Goal: Information Seeking & Learning: Learn about a topic

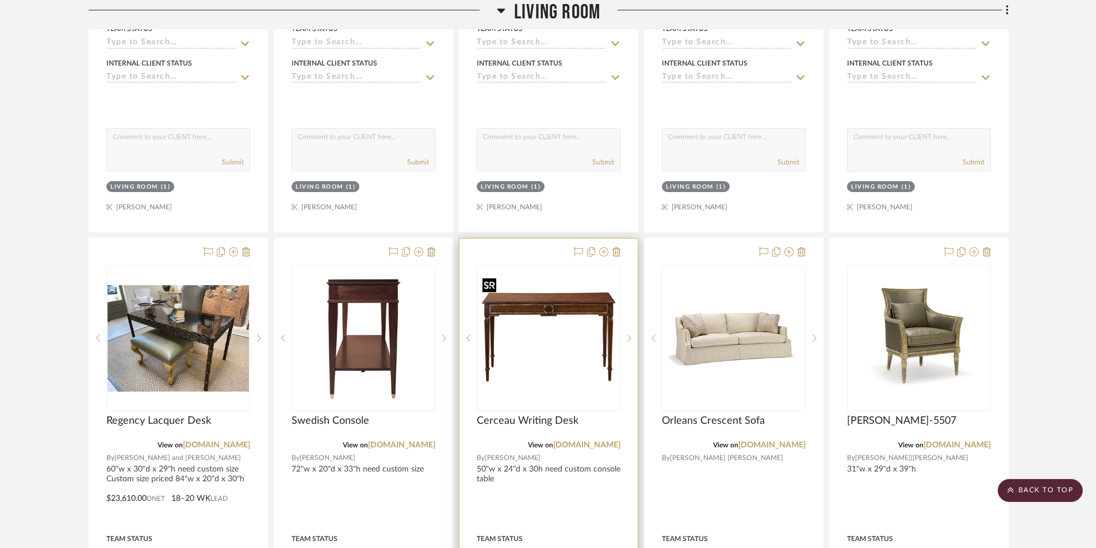
scroll to position [7014, 0]
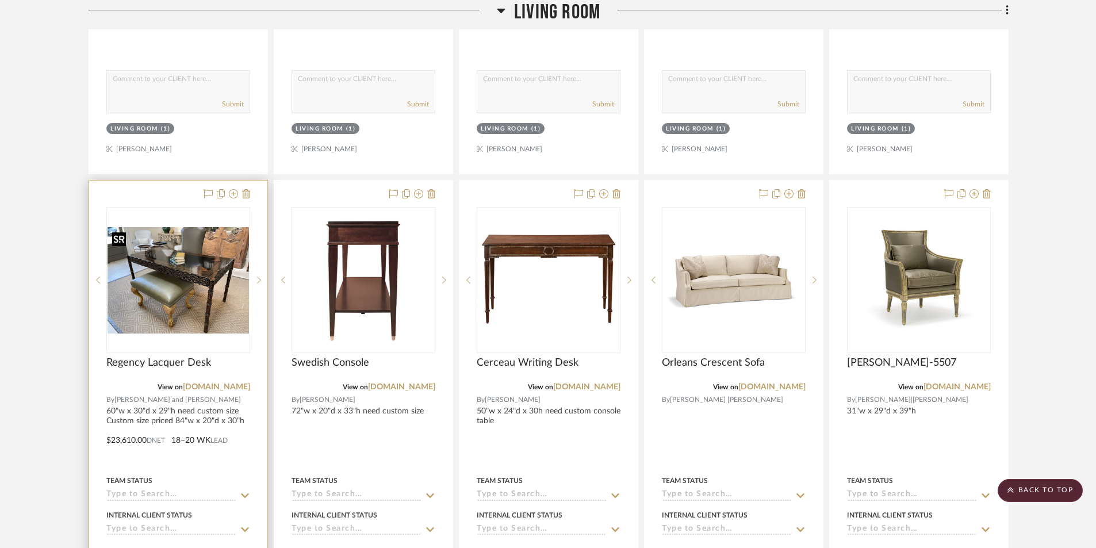
click at [222, 316] on img "2" at bounding box center [178, 280] width 141 height 106
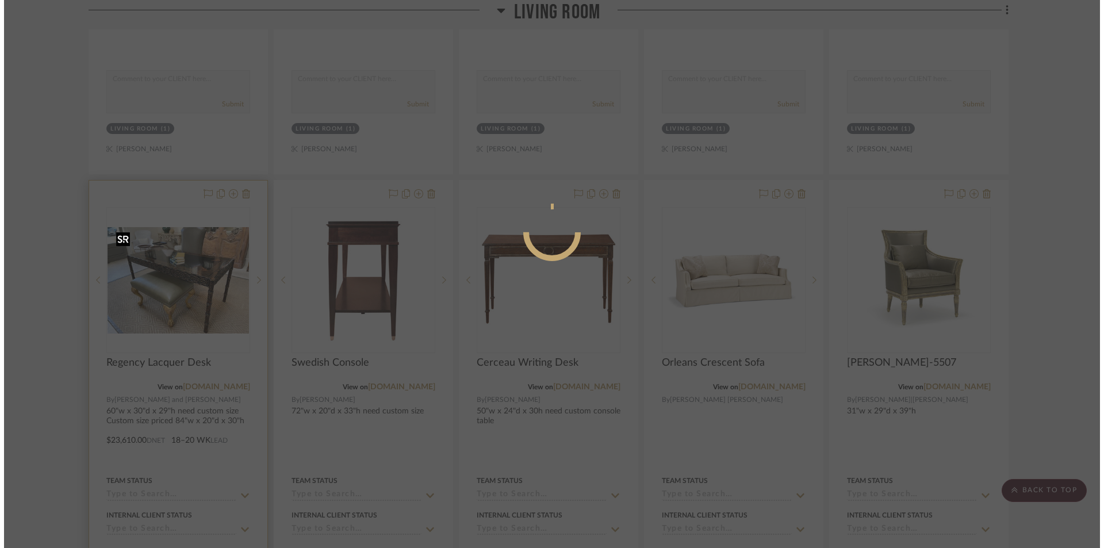
scroll to position [0, 0]
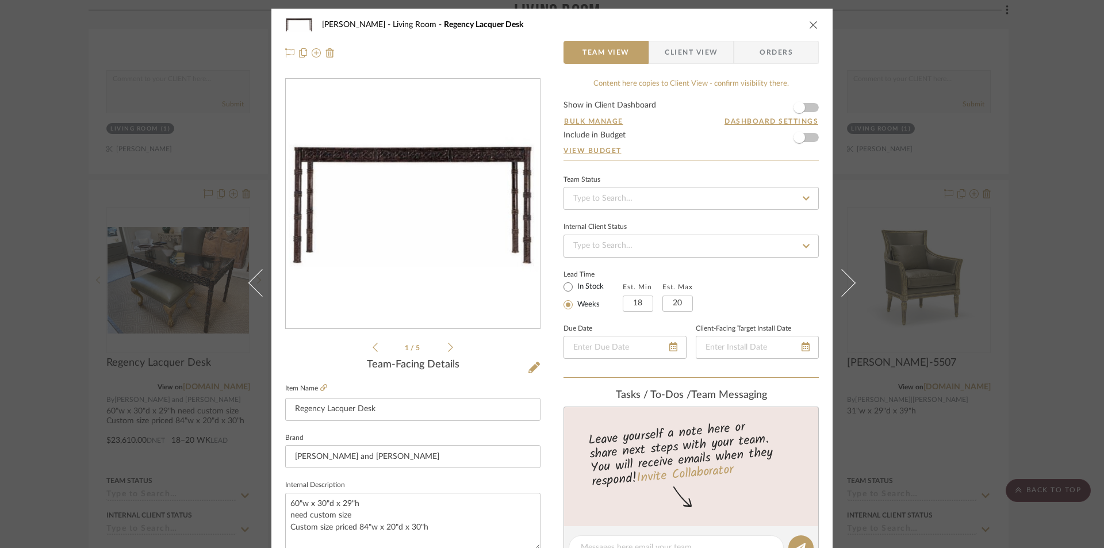
click at [449, 350] on div "1 / 5" at bounding box center [412, 216] width 255 height 276
click at [448, 351] on icon at bounding box center [450, 347] width 5 height 10
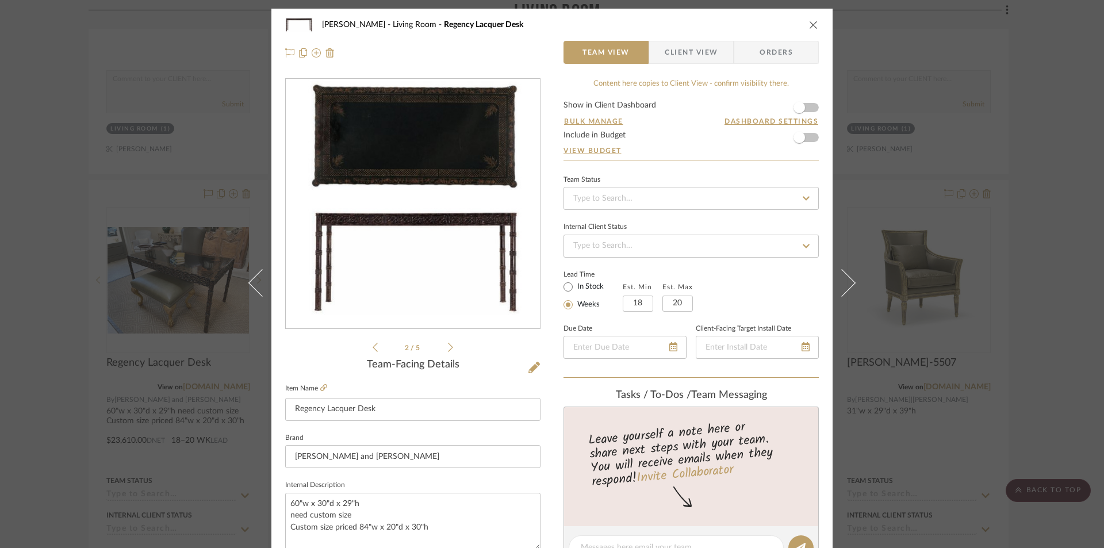
click at [448, 351] on icon at bounding box center [450, 347] width 5 height 10
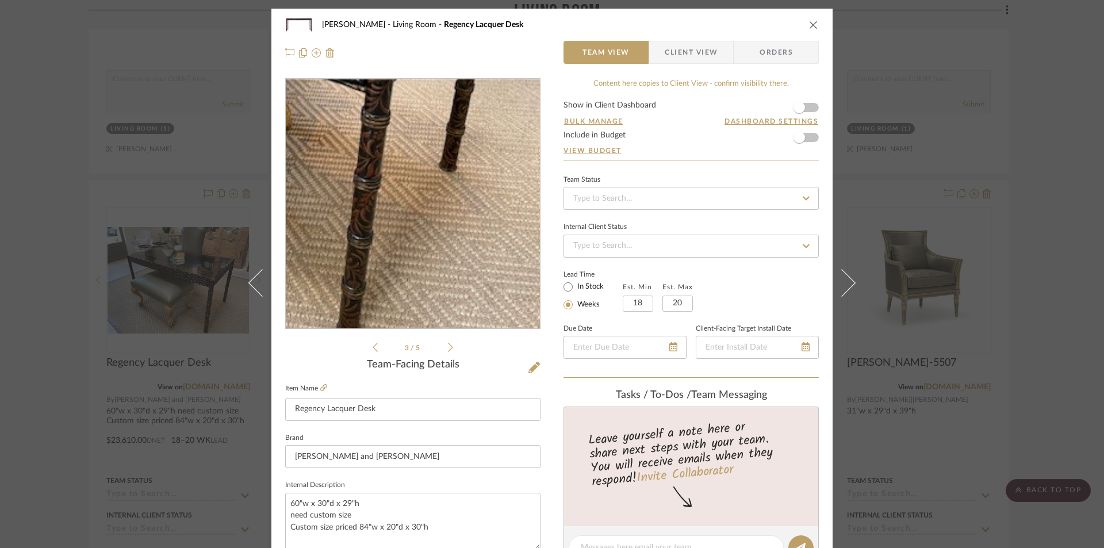
click at [480, 254] on img "2" at bounding box center [413, 204] width 254 height 191
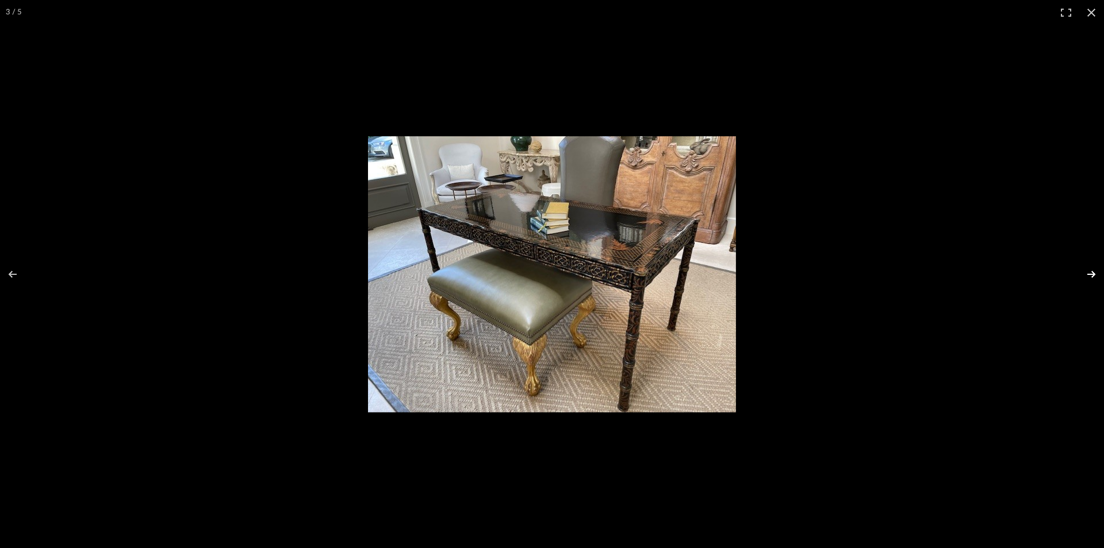
click at [1095, 274] on button at bounding box center [1084, 274] width 40 height 57
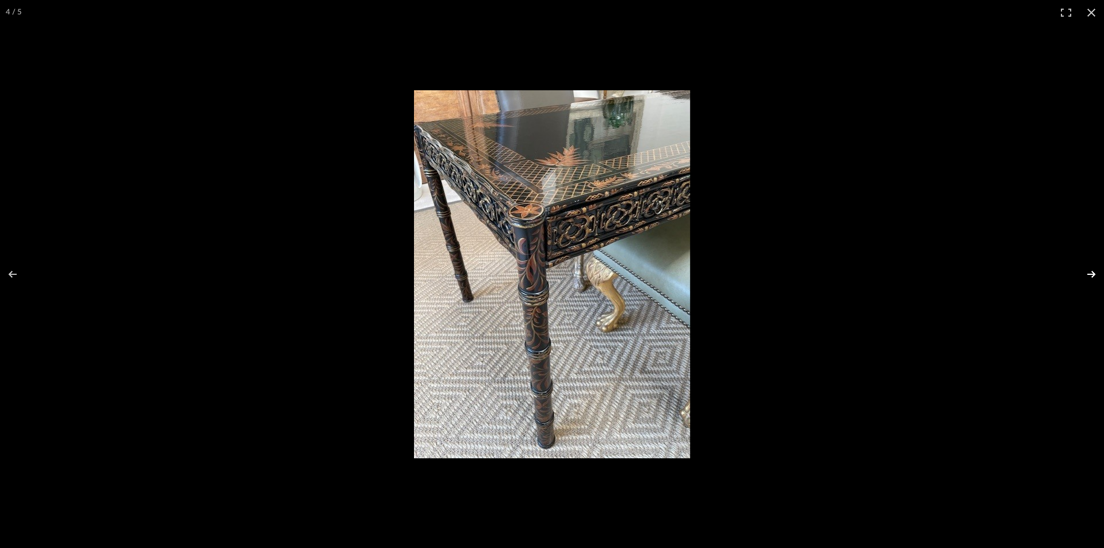
click at [1095, 274] on button at bounding box center [1084, 274] width 40 height 57
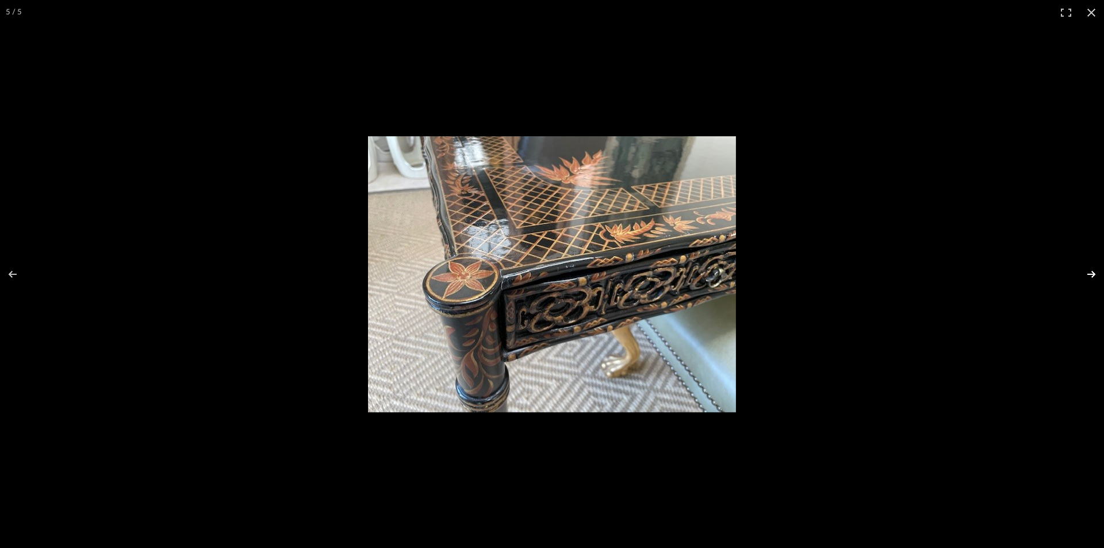
click at [1095, 274] on button at bounding box center [1084, 274] width 40 height 57
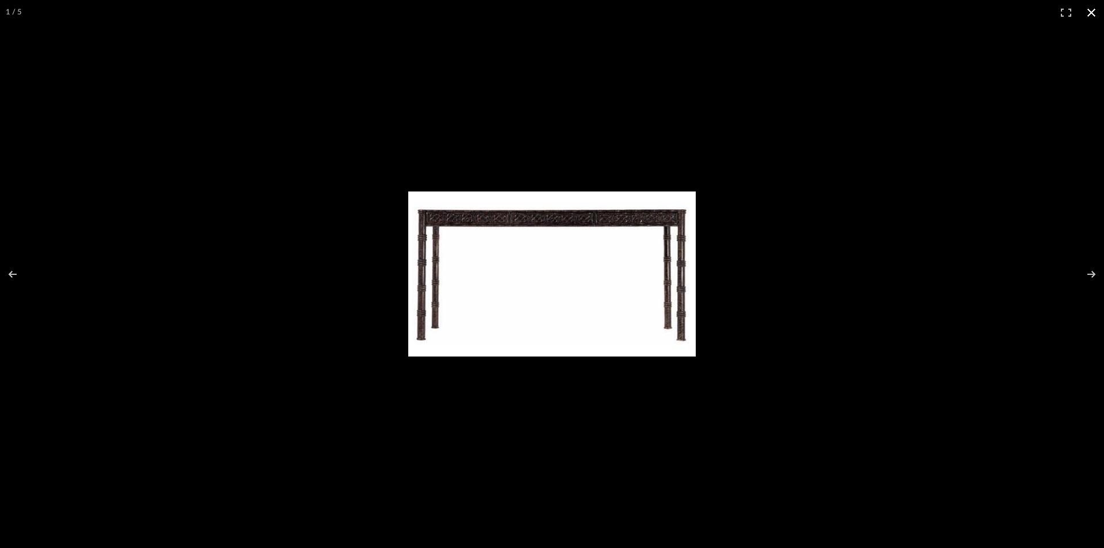
click at [1093, 14] on button at bounding box center [1091, 12] width 25 height 25
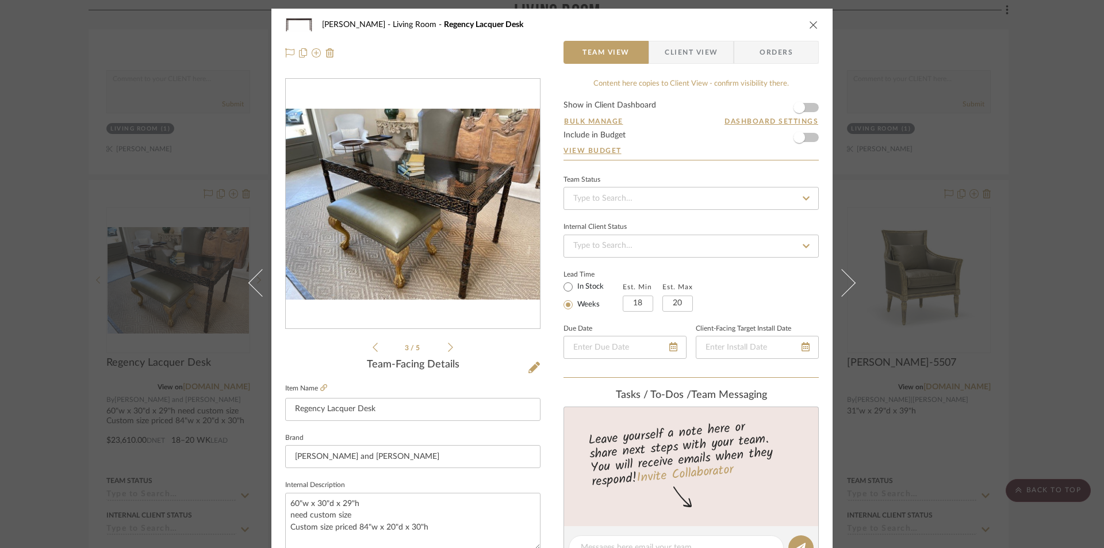
click at [809, 27] on icon "close" at bounding box center [813, 24] width 9 height 9
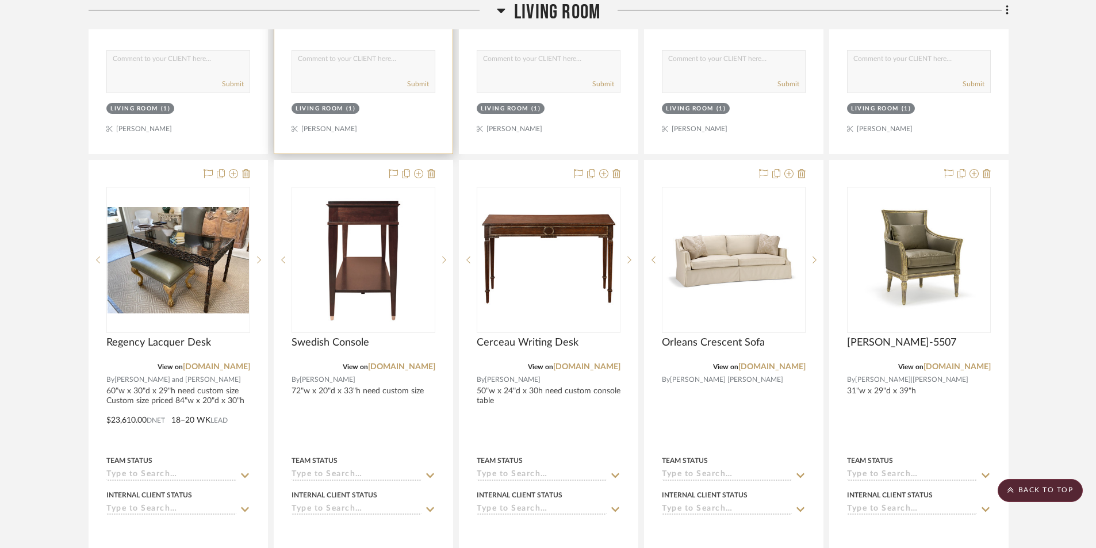
scroll to position [7014, 0]
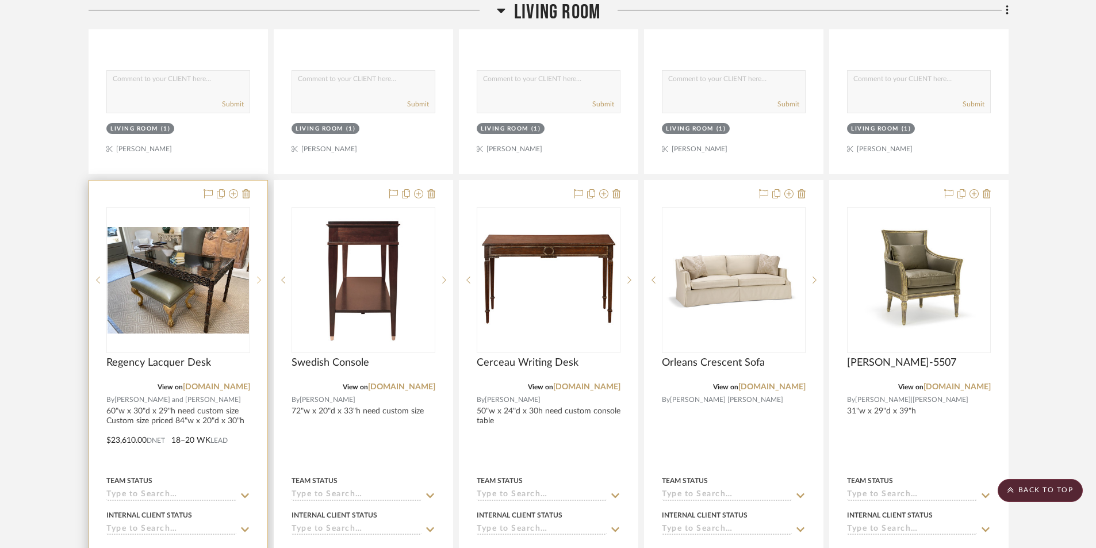
click at [257, 280] on icon at bounding box center [259, 280] width 4 height 8
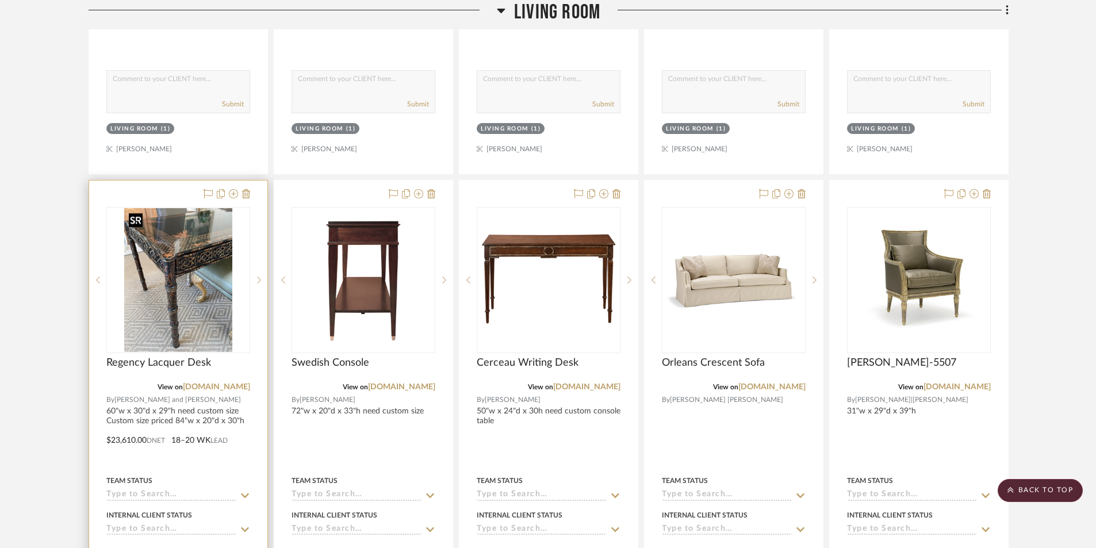
click at [203, 288] on img "3" at bounding box center [178, 280] width 108 height 144
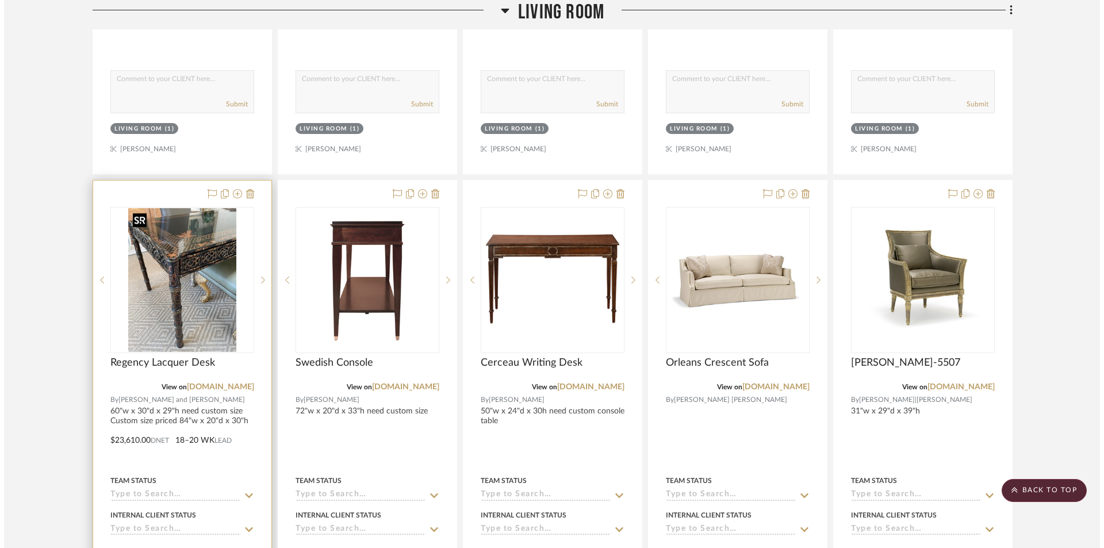
scroll to position [0, 0]
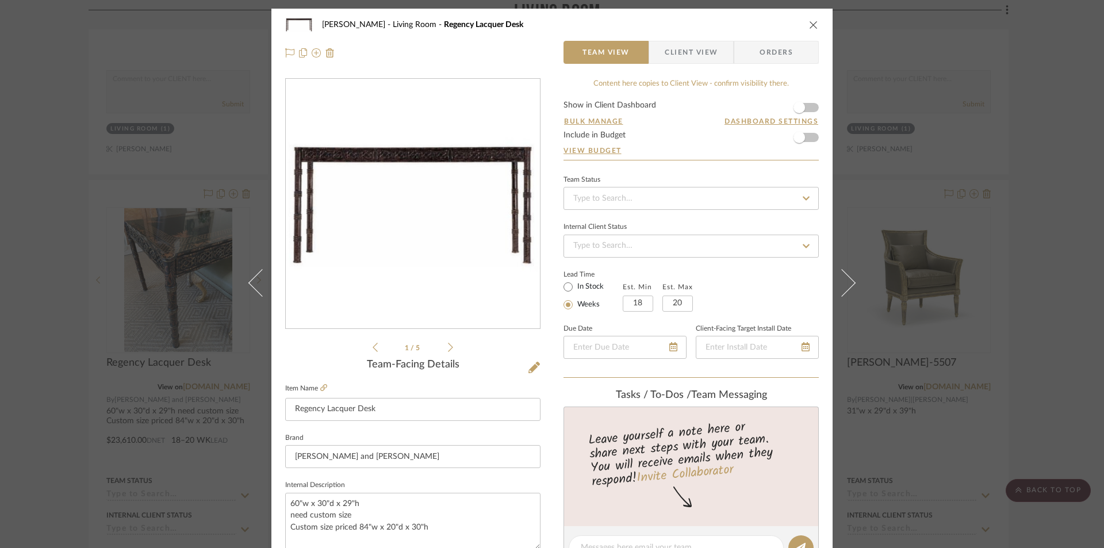
click at [809, 25] on icon "close" at bounding box center [813, 24] width 9 height 9
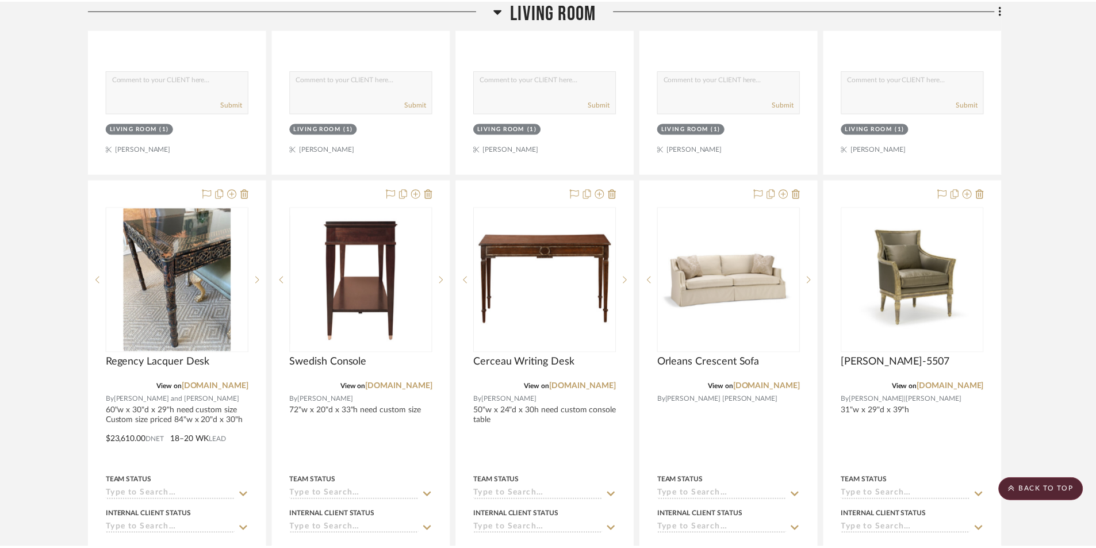
scroll to position [7014, 0]
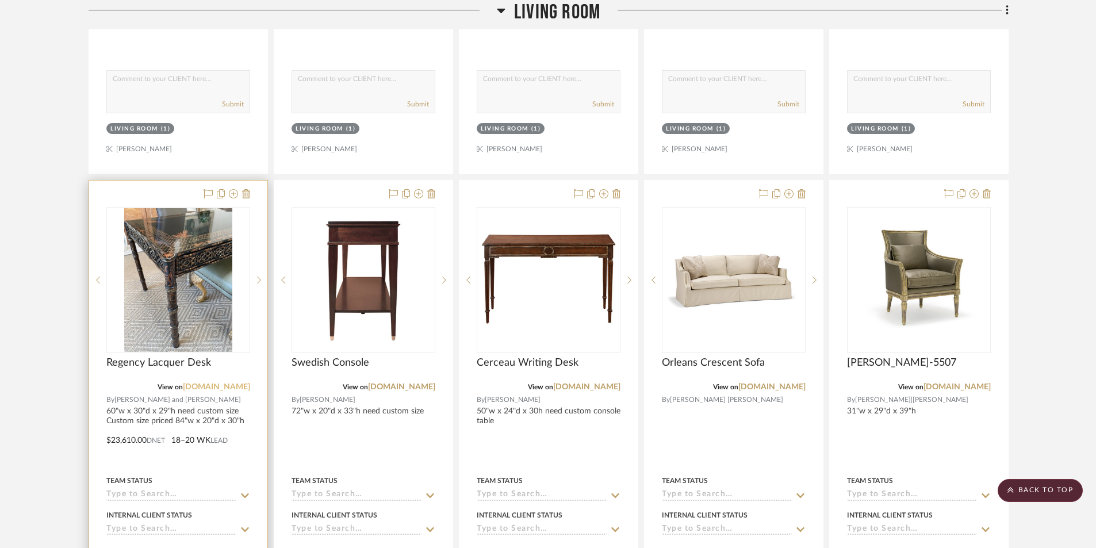
click at [213, 385] on link "[DOMAIN_NAME]" at bounding box center [216, 387] width 67 height 8
click at [148, 305] on img "3" at bounding box center [178, 280] width 108 height 144
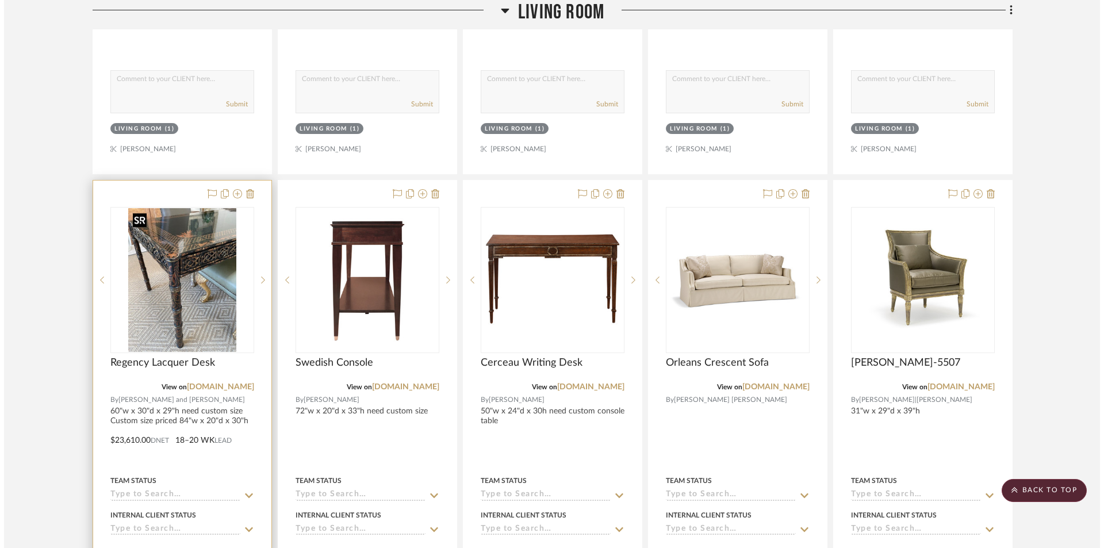
scroll to position [0, 0]
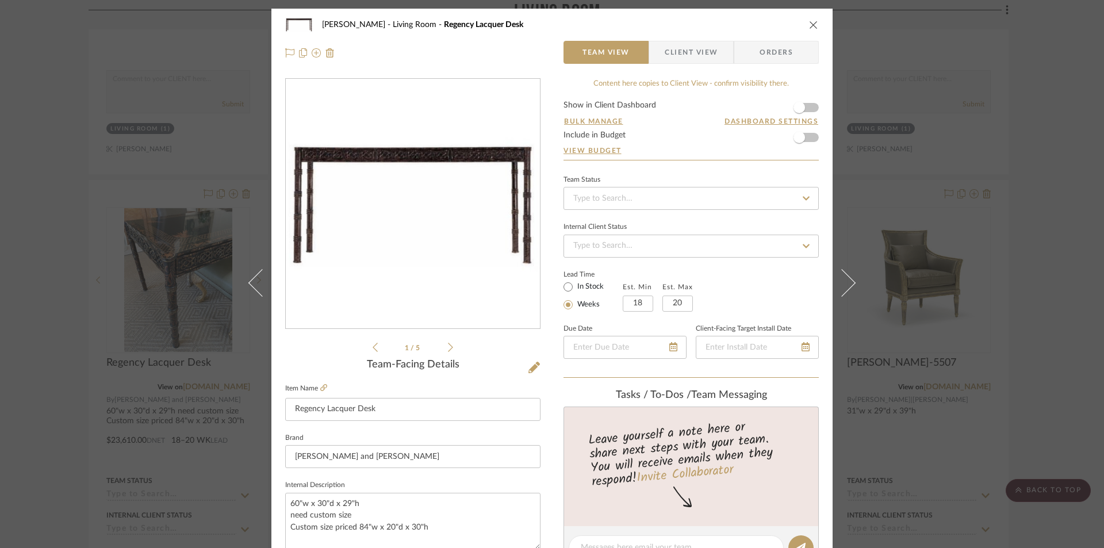
click at [448, 347] on icon at bounding box center [450, 347] width 5 height 9
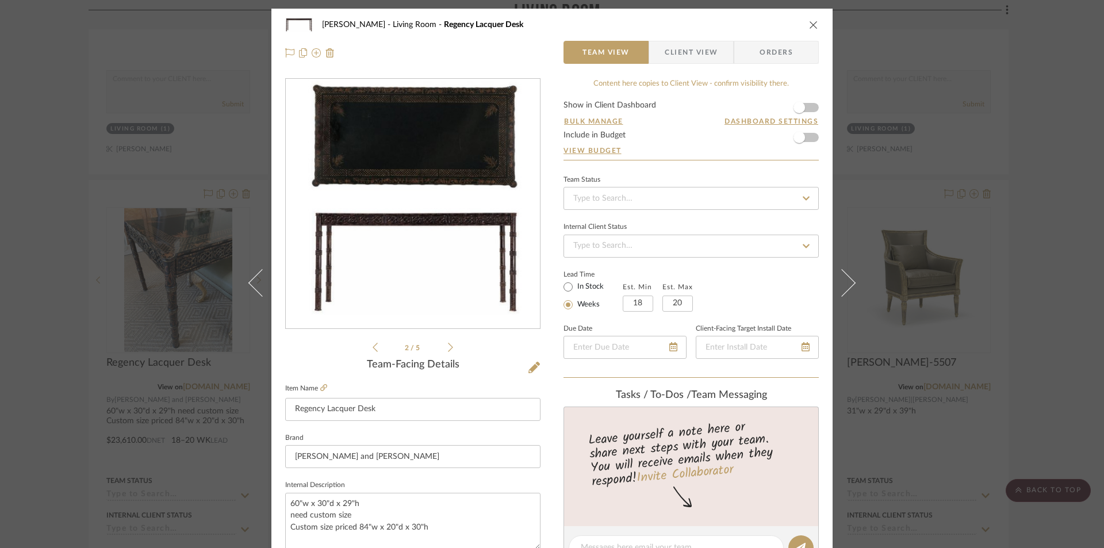
click at [448, 347] on icon at bounding box center [450, 347] width 5 height 9
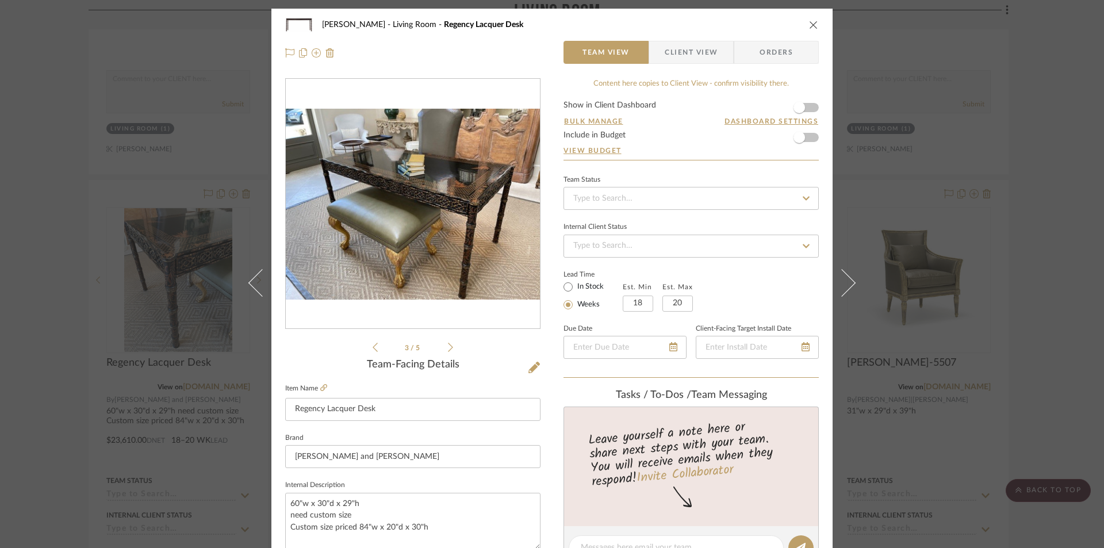
click at [448, 346] on icon at bounding box center [450, 347] width 5 height 10
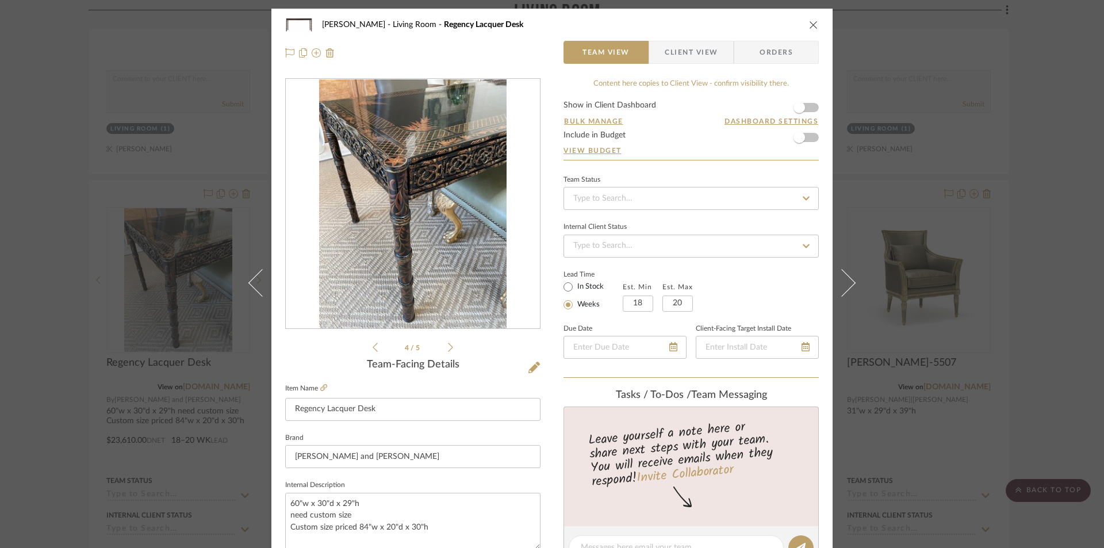
click at [811, 23] on icon "close" at bounding box center [813, 24] width 9 height 9
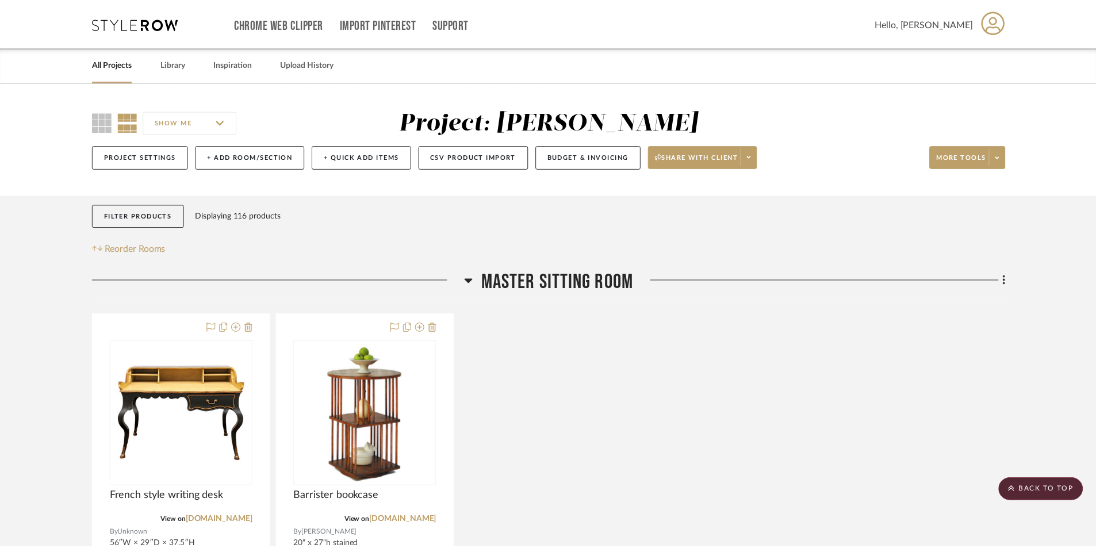
scroll to position [7014, 0]
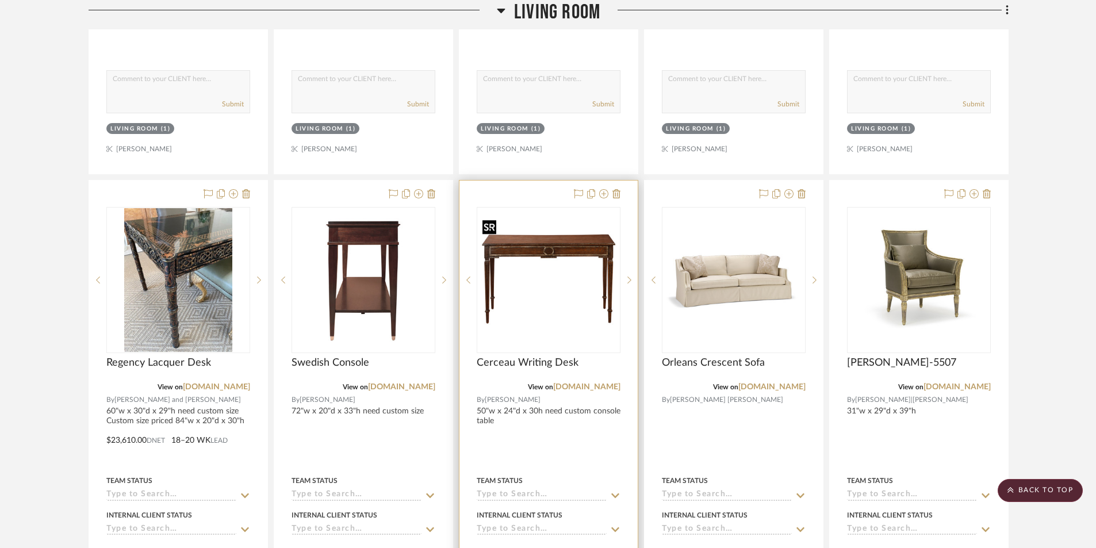
click at [609, 293] on img "0" at bounding box center [548, 280] width 141 height 130
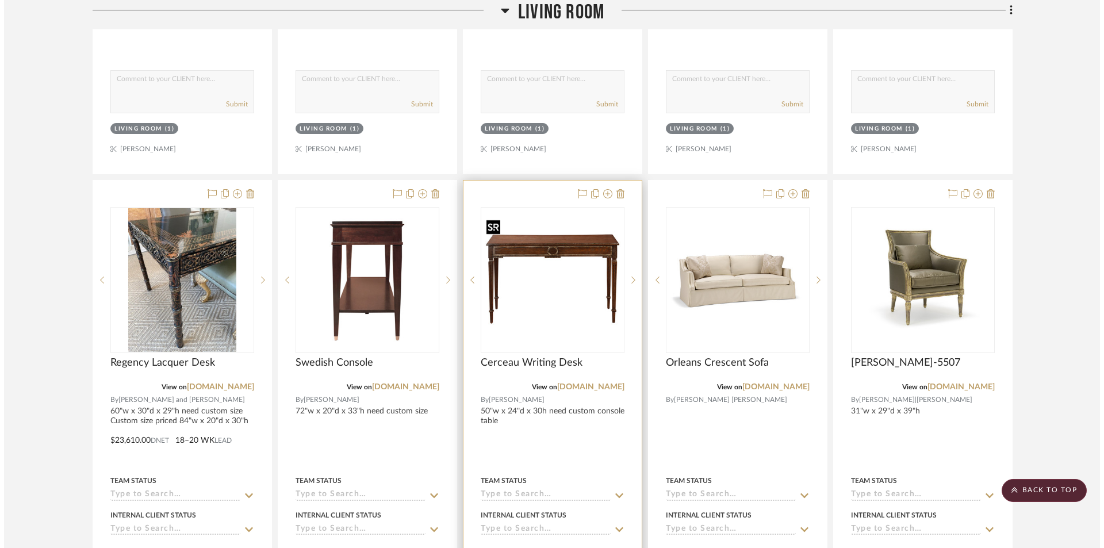
scroll to position [0, 0]
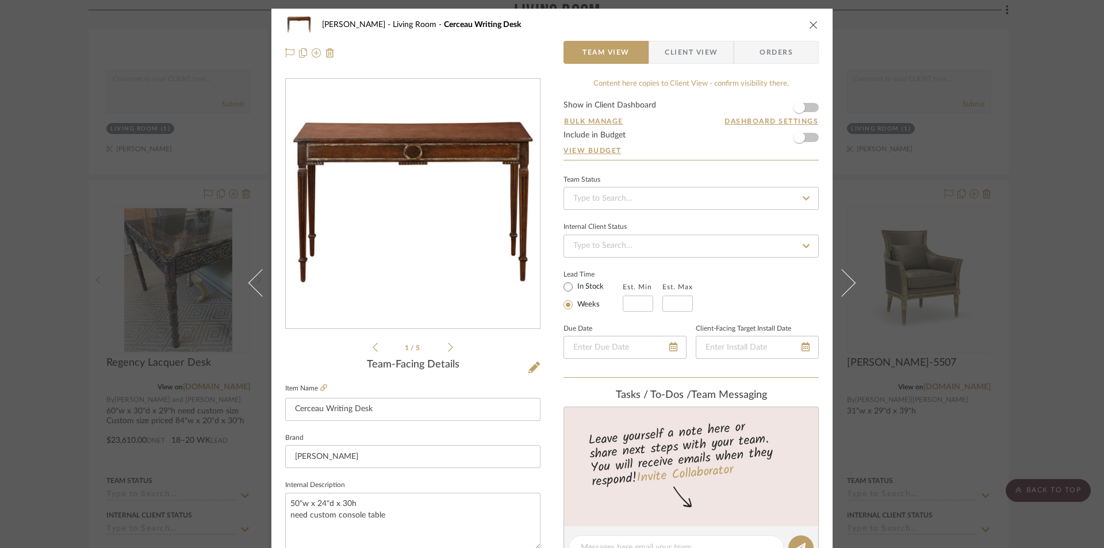
click at [448, 345] on icon at bounding box center [450, 347] width 5 height 10
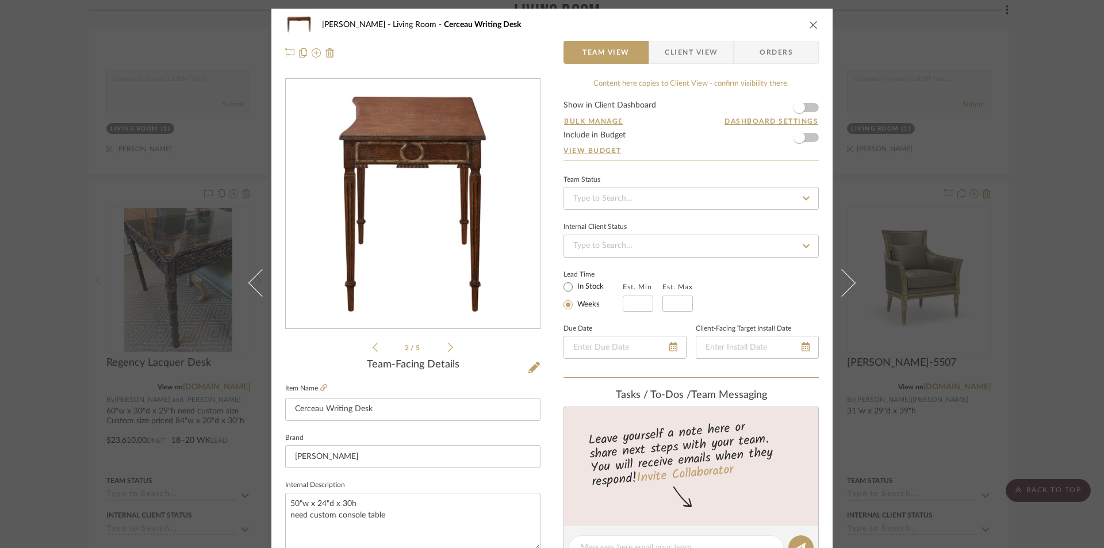
click at [808, 28] on button "close" at bounding box center [813, 25] width 10 height 10
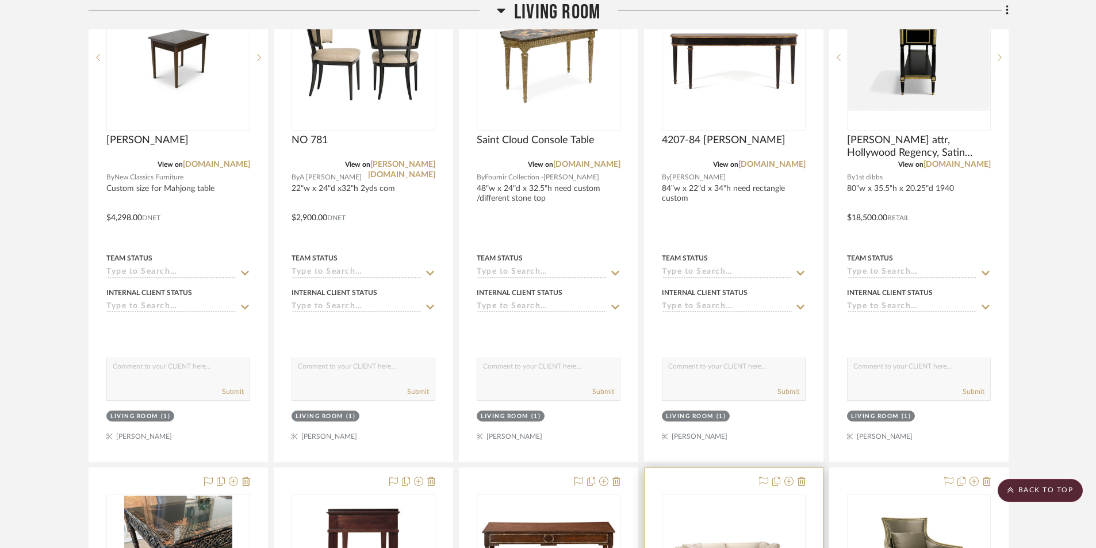
scroll to position [6612, 0]
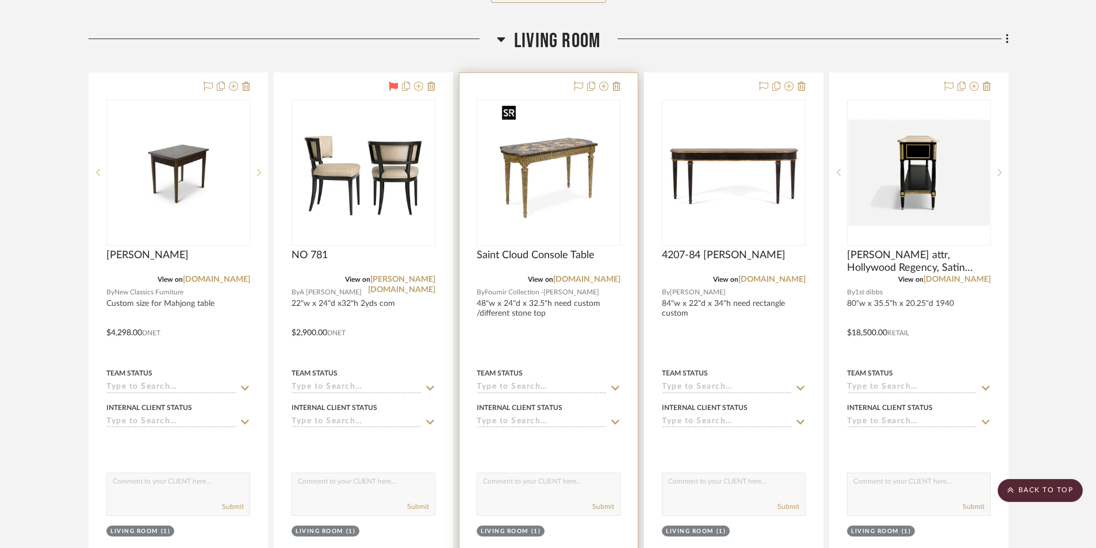
click at [558, 206] on img "0" at bounding box center [548, 173] width 103 height 144
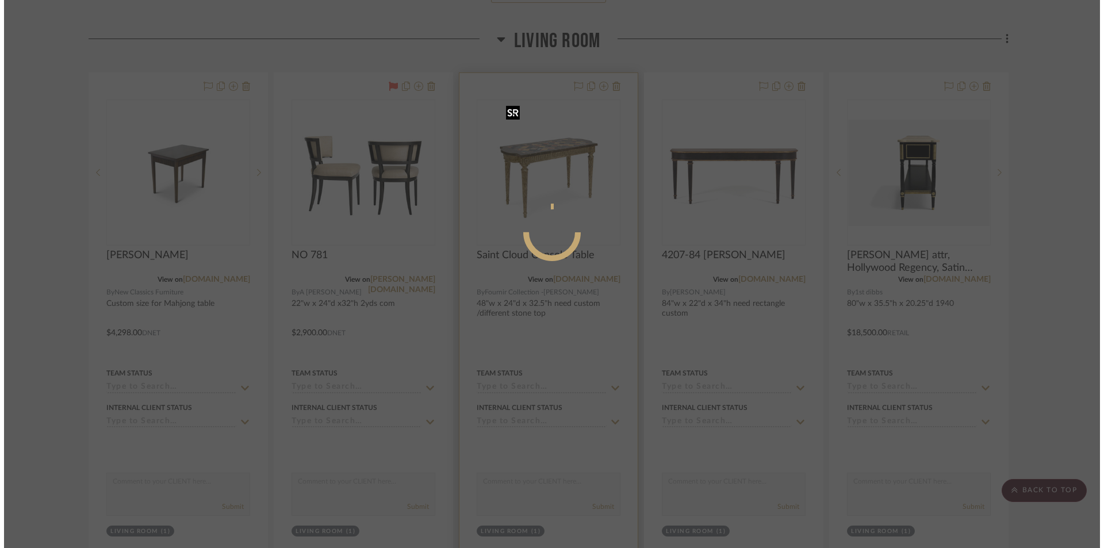
scroll to position [0, 0]
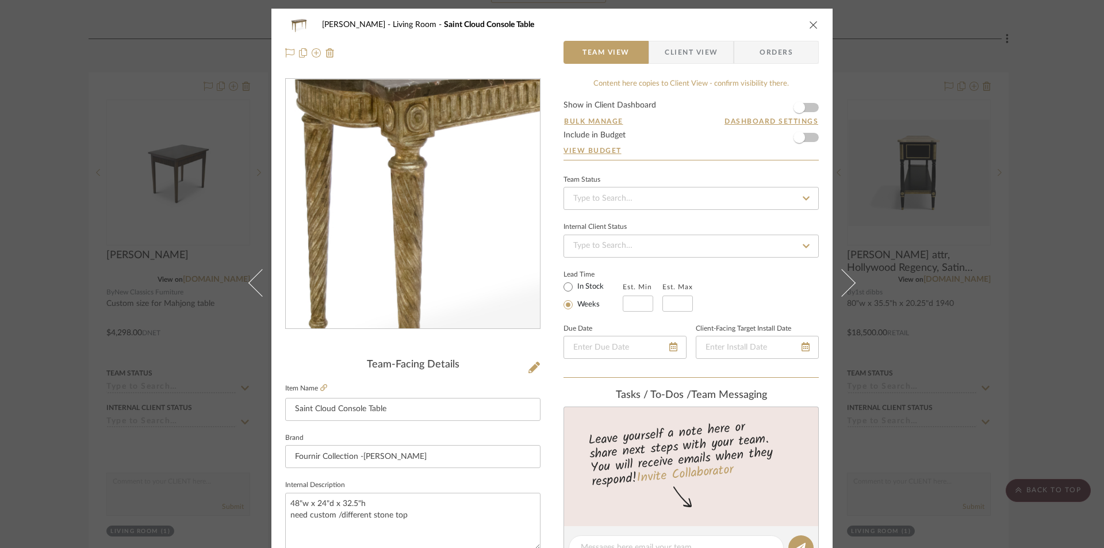
click at [369, 213] on img "0" at bounding box center [413, 204] width 178 height 250
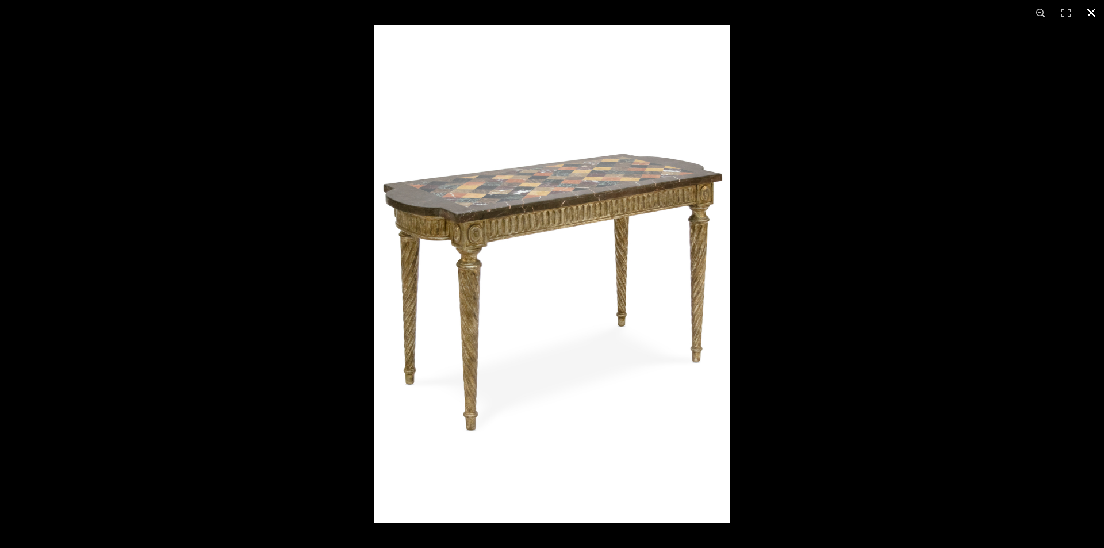
click at [824, 75] on div at bounding box center [926, 299] width 1104 height 548
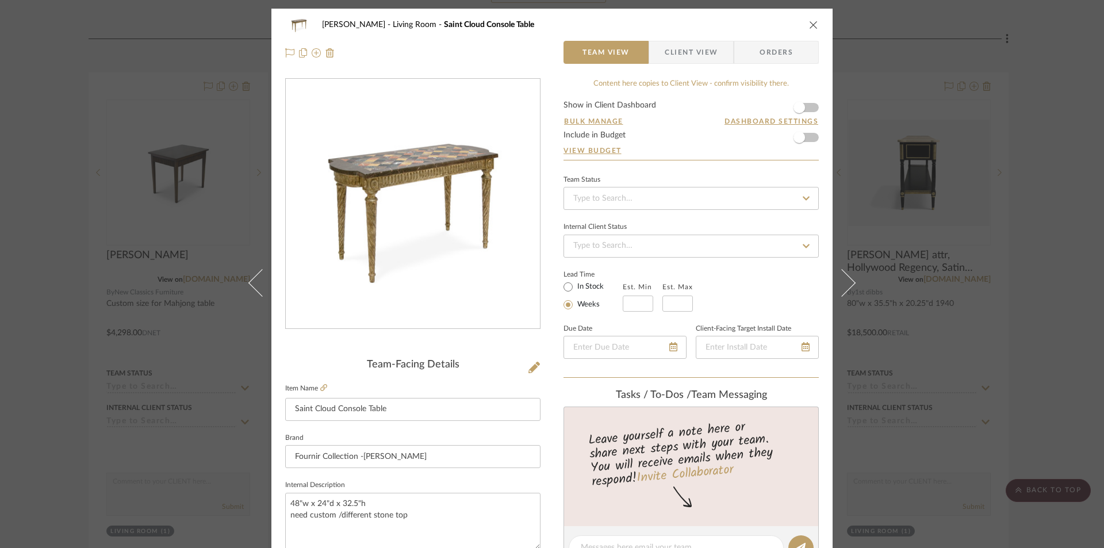
click at [814, 26] on button "close" at bounding box center [813, 25] width 10 height 10
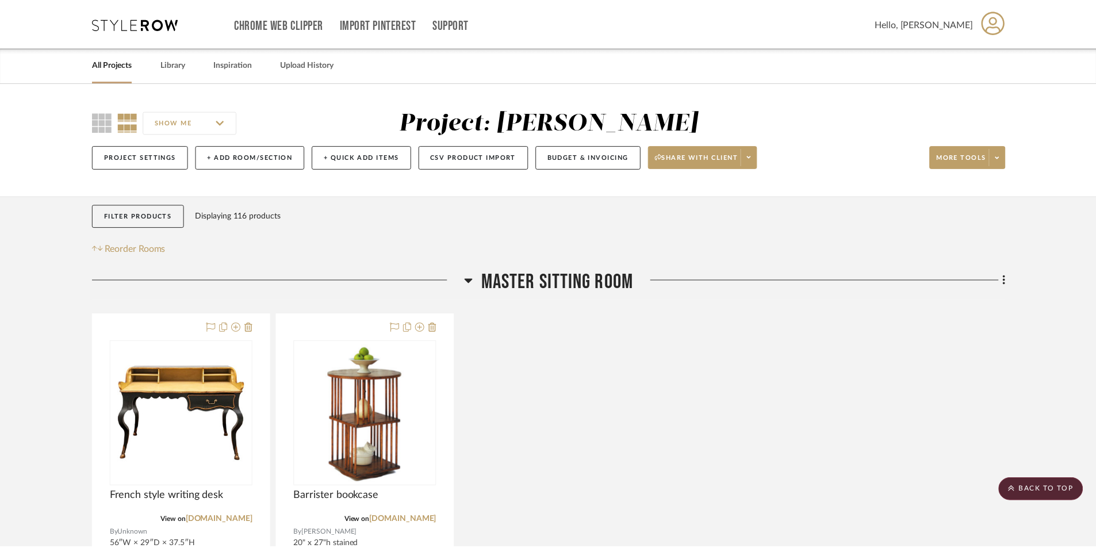
scroll to position [6612, 0]
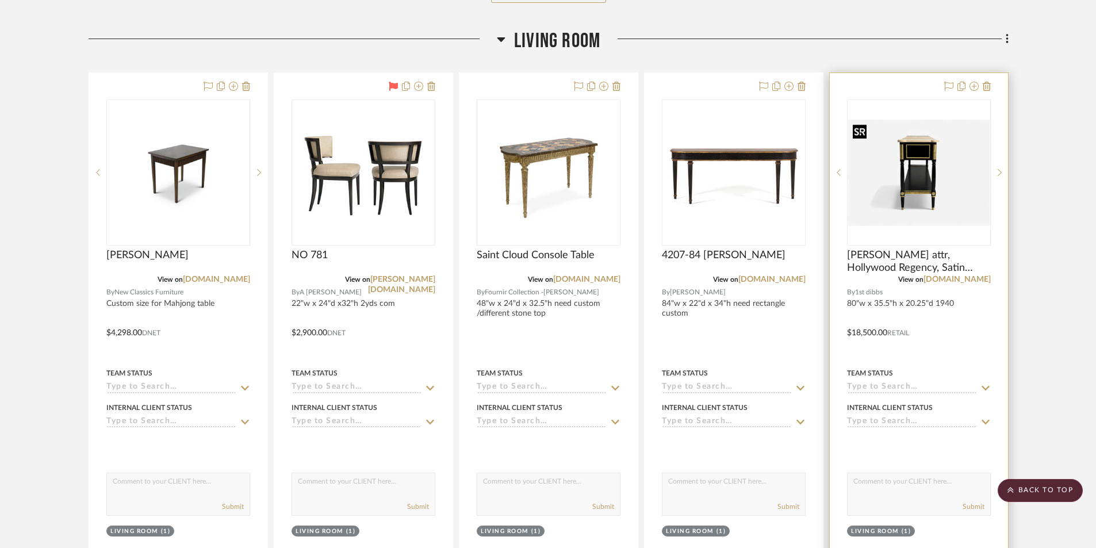
click at [922, 182] on img "0" at bounding box center [918, 173] width 141 height 106
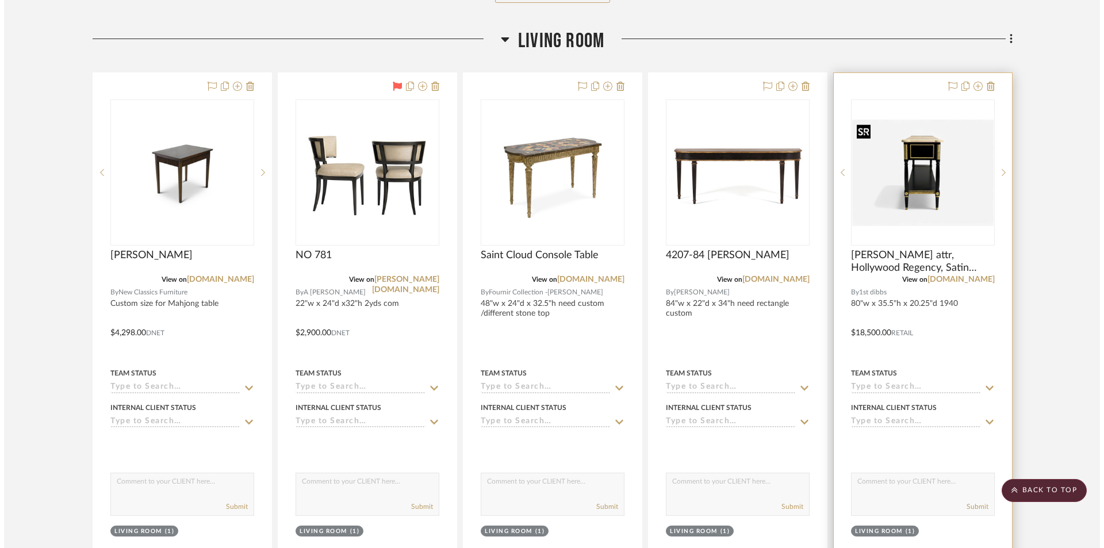
scroll to position [0, 0]
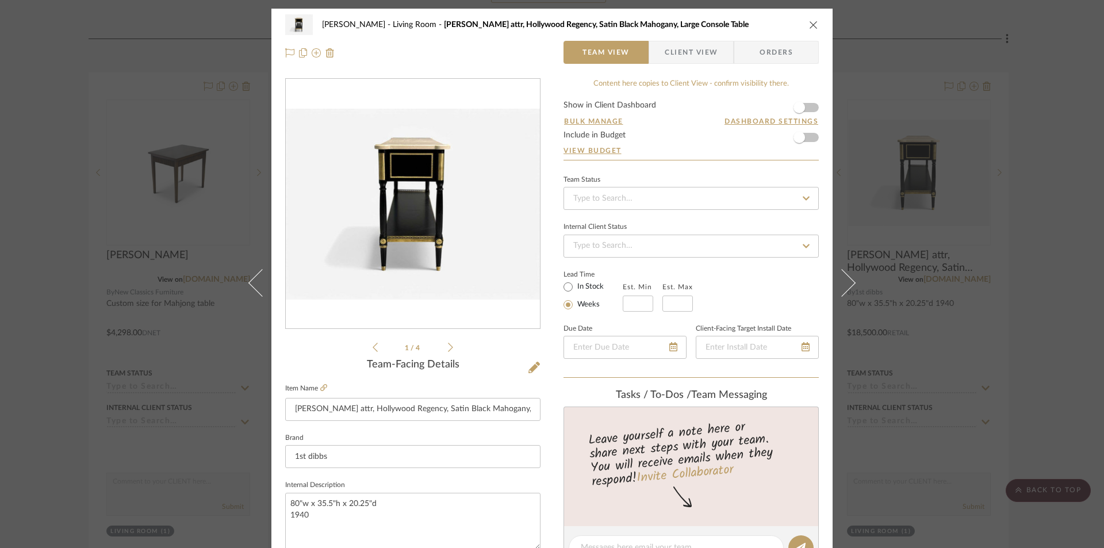
click at [809, 20] on icon "close" at bounding box center [813, 24] width 9 height 9
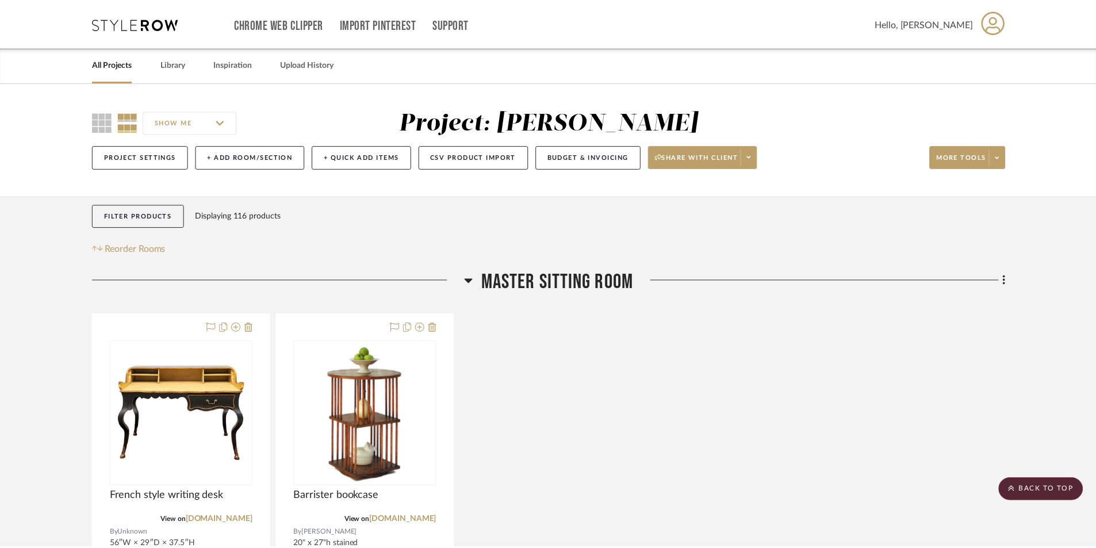
scroll to position [6612, 0]
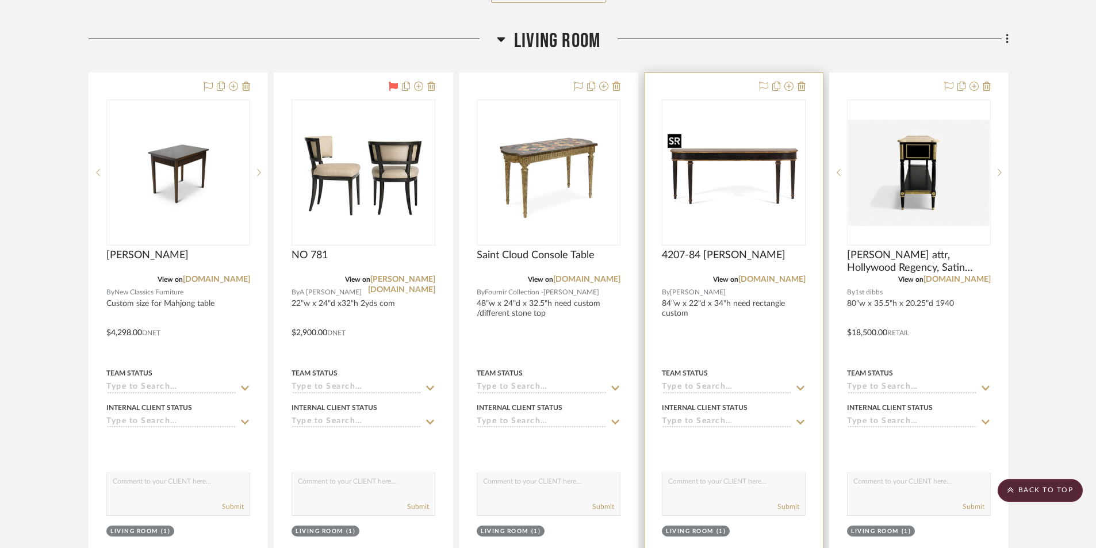
click at [743, 186] on img "0" at bounding box center [733, 172] width 141 height 87
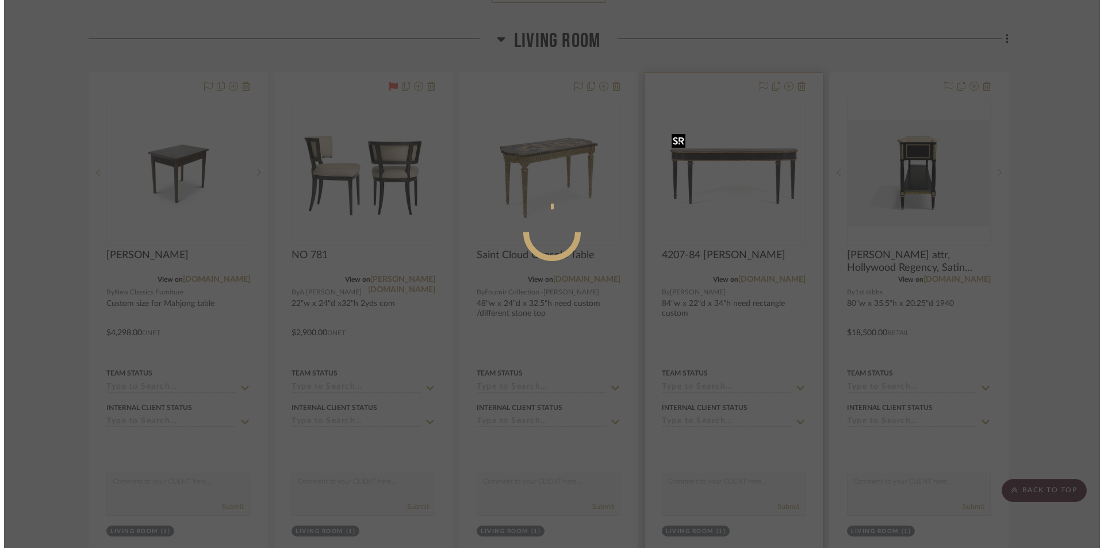
scroll to position [0, 0]
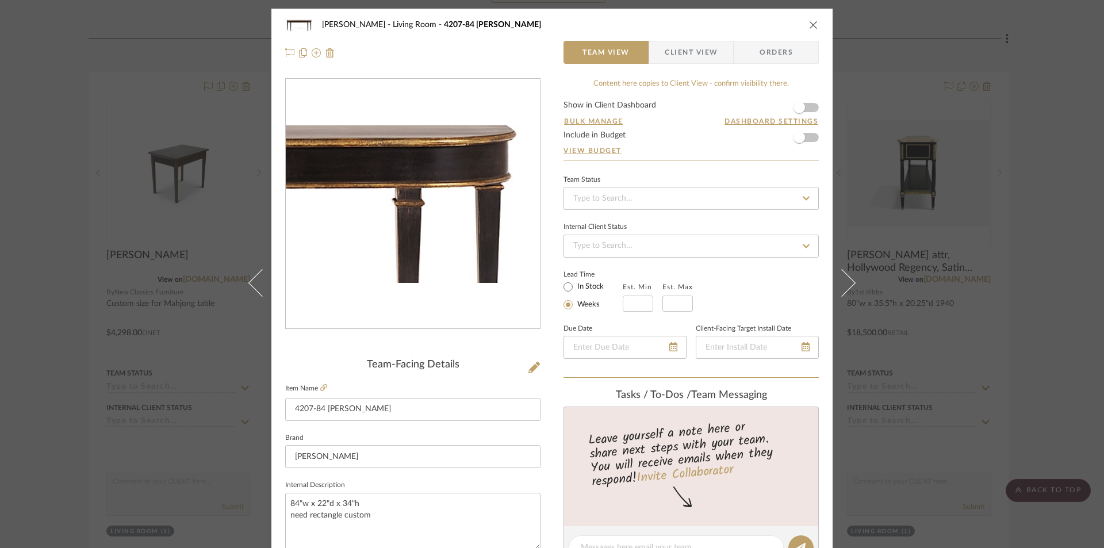
click at [490, 188] on img "0" at bounding box center [413, 203] width 254 height 157
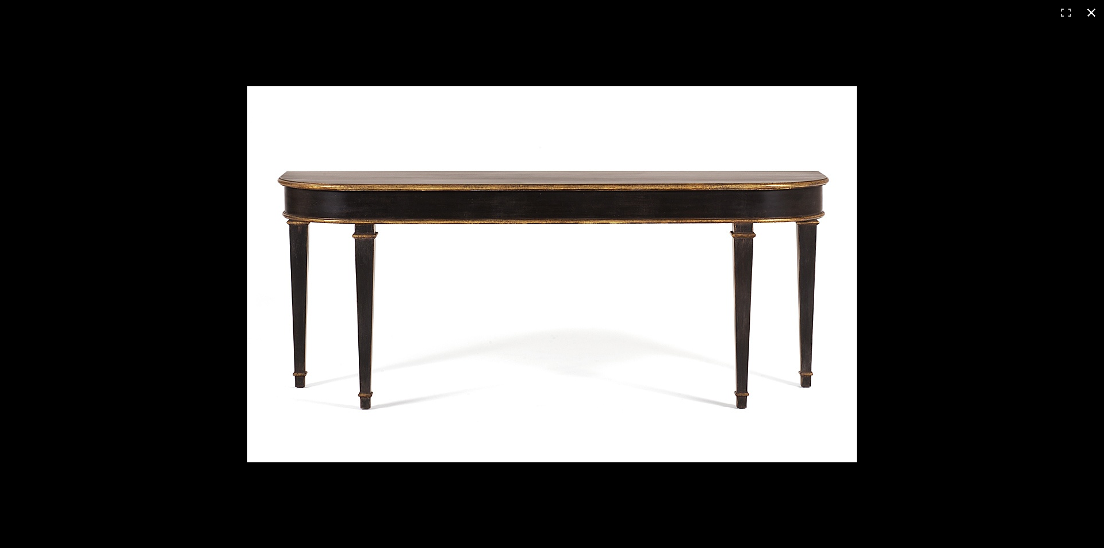
click at [1017, 149] on div at bounding box center [664, 293] width 835 height 415
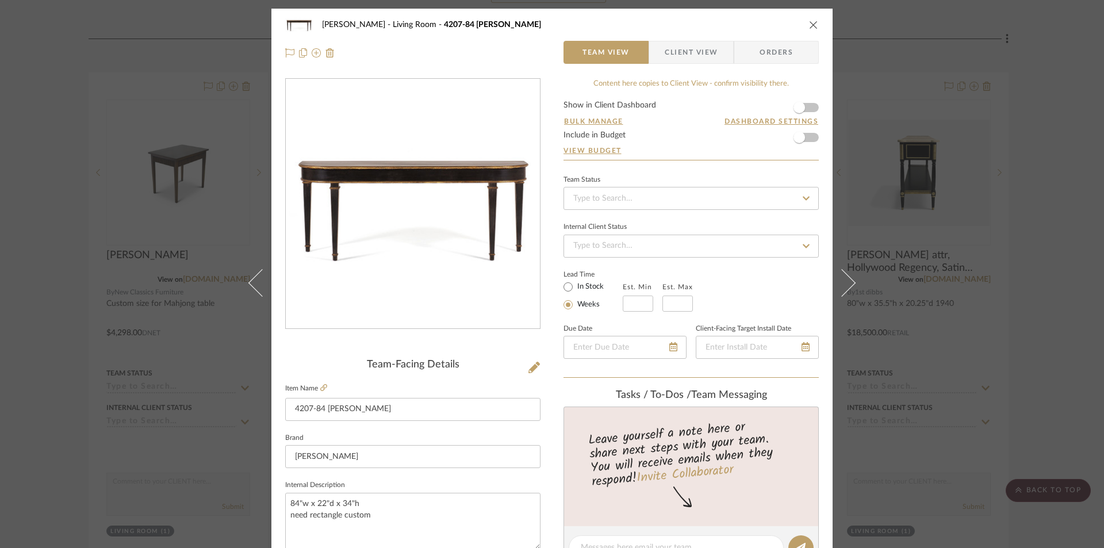
click at [809, 21] on icon "close" at bounding box center [813, 24] width 9 height 9
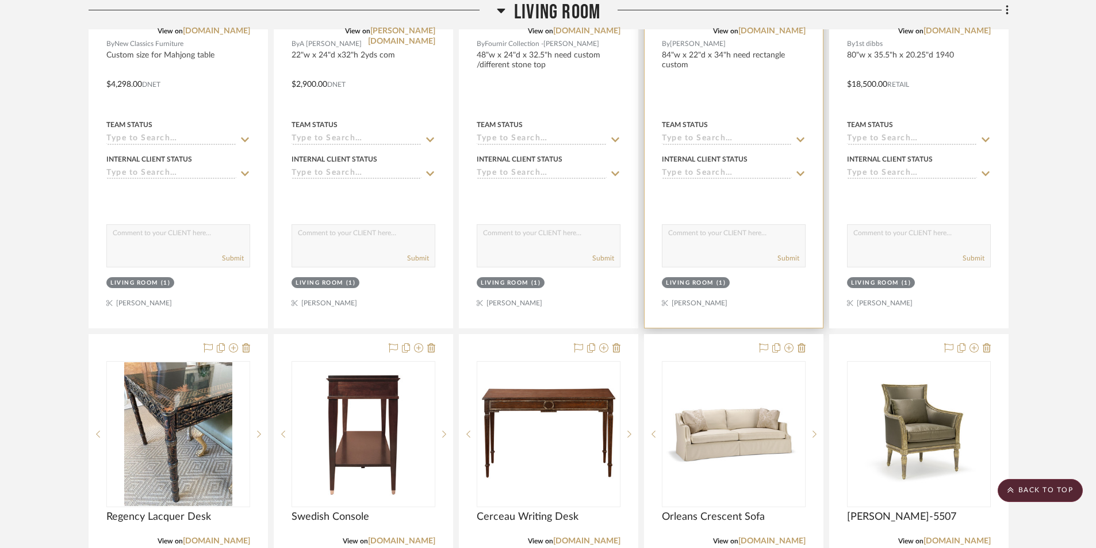
scroll to position [6899, 0]
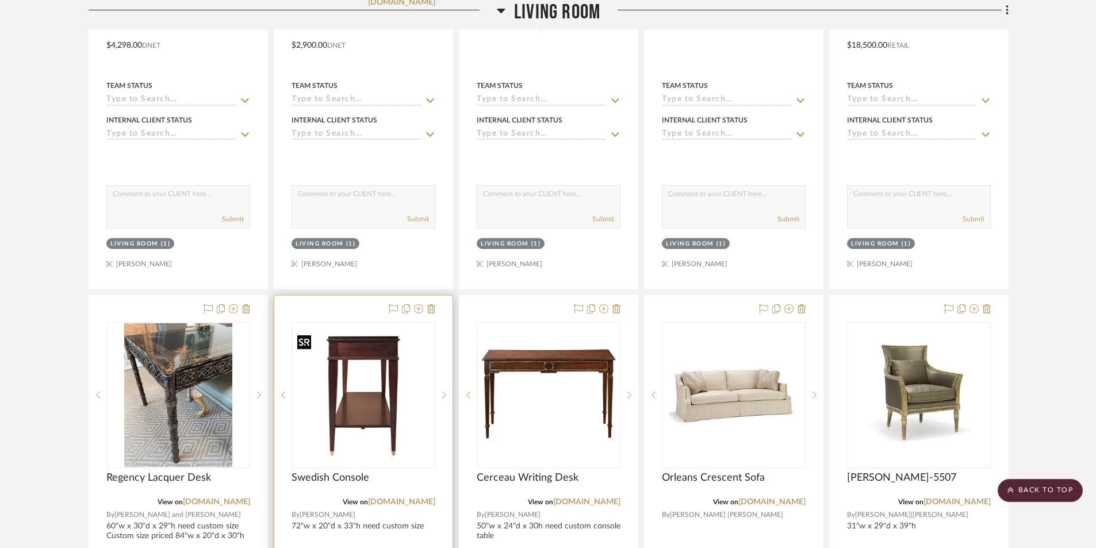
click at [365, 408] on img "0" at bounding box center [363, 395] width 141 height 130
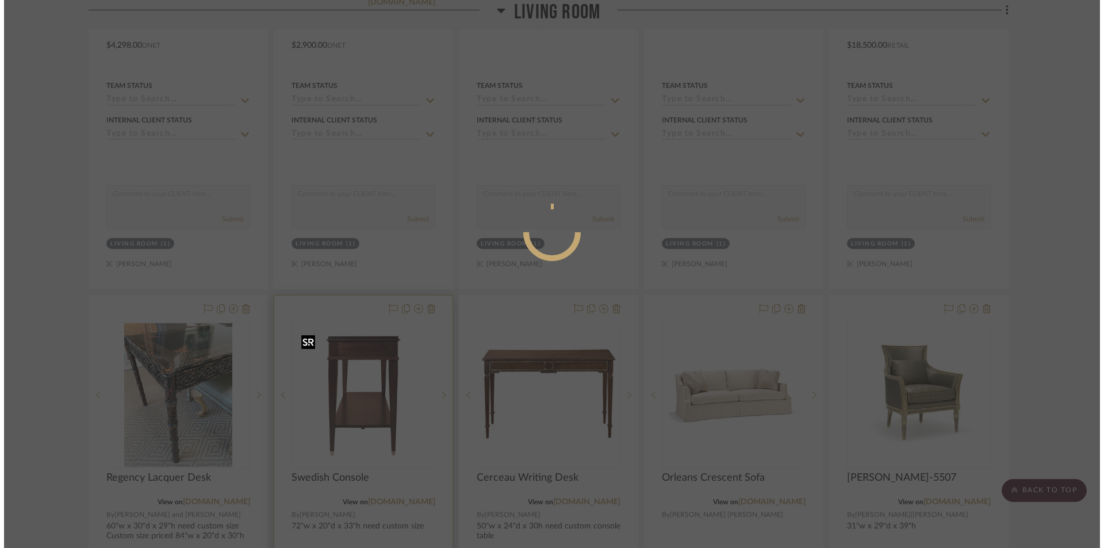
scroll to position [0, 0]
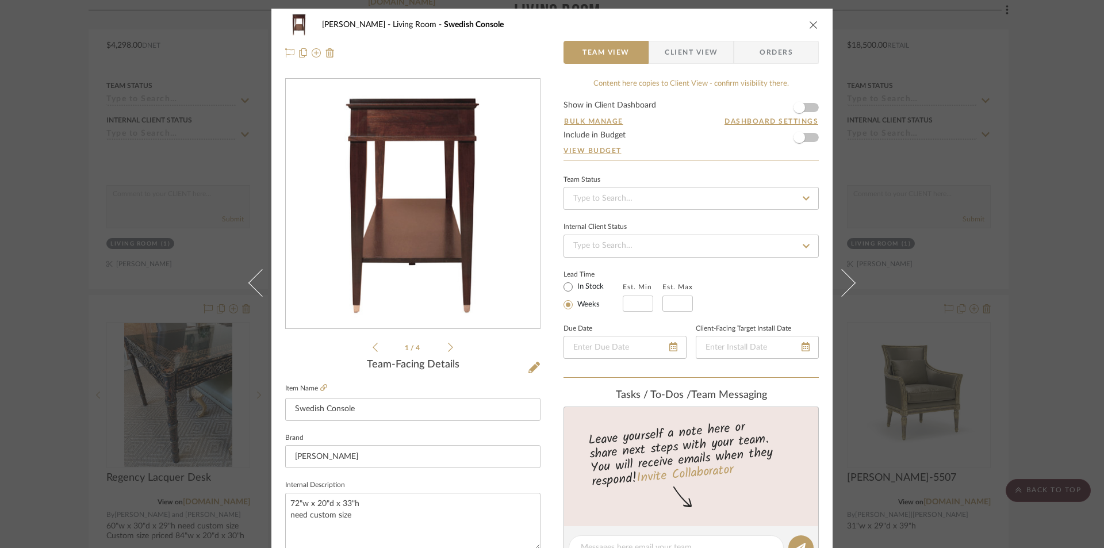
click at [809, 28] on icon "close" at bounding box center [813, 24] width 9 height 9
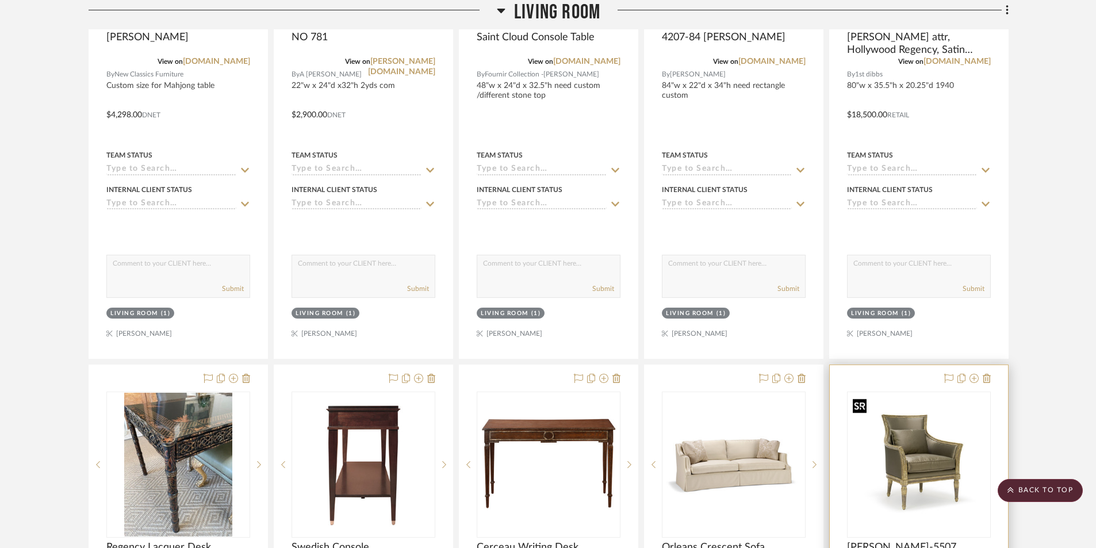
scroll to position [6899, 0]
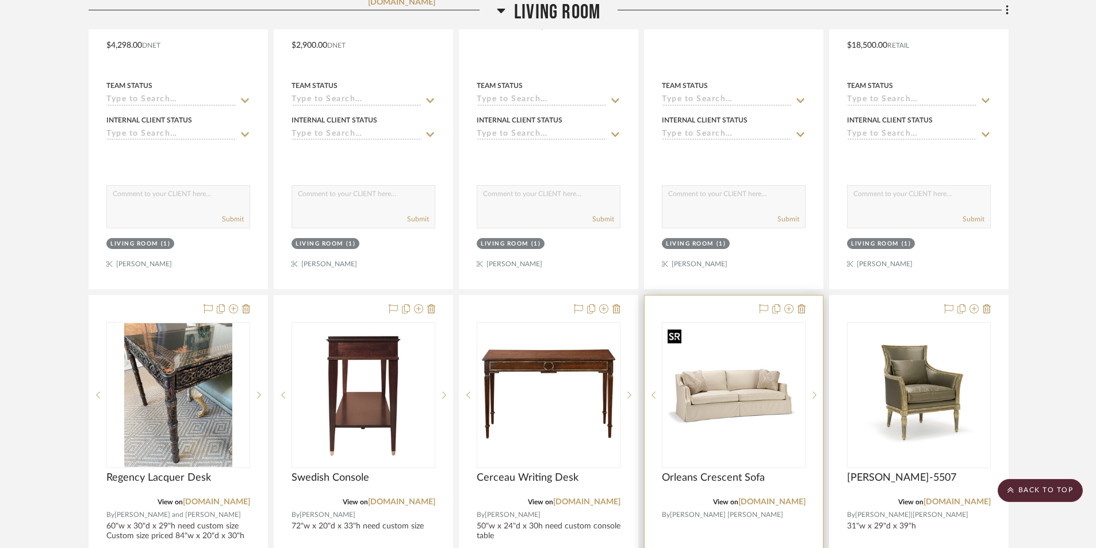
click at [750, 411] on img "0" at bounding box center [733, 394] width 141 height 141
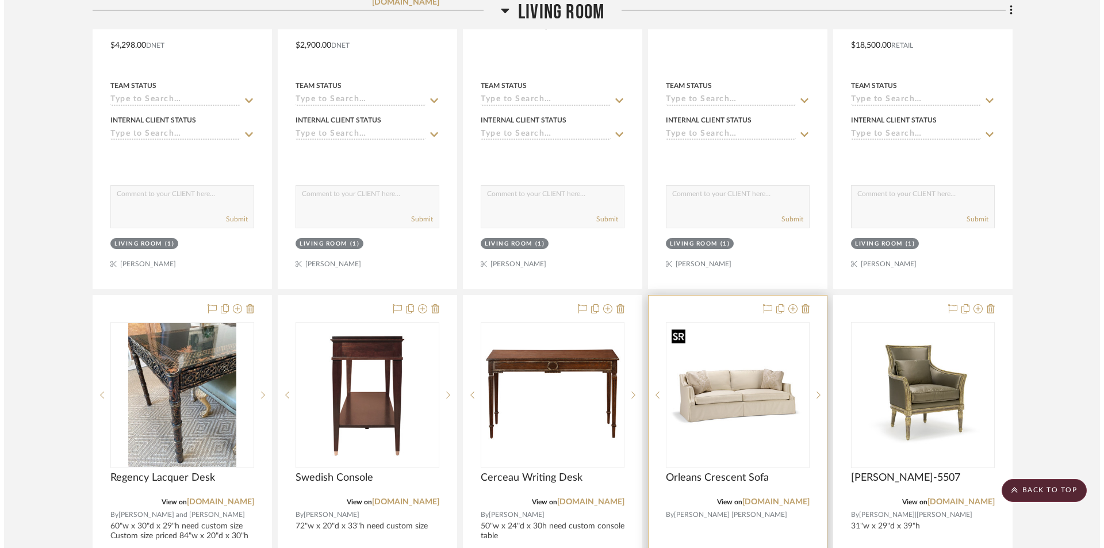
scroll to position [0, 0]
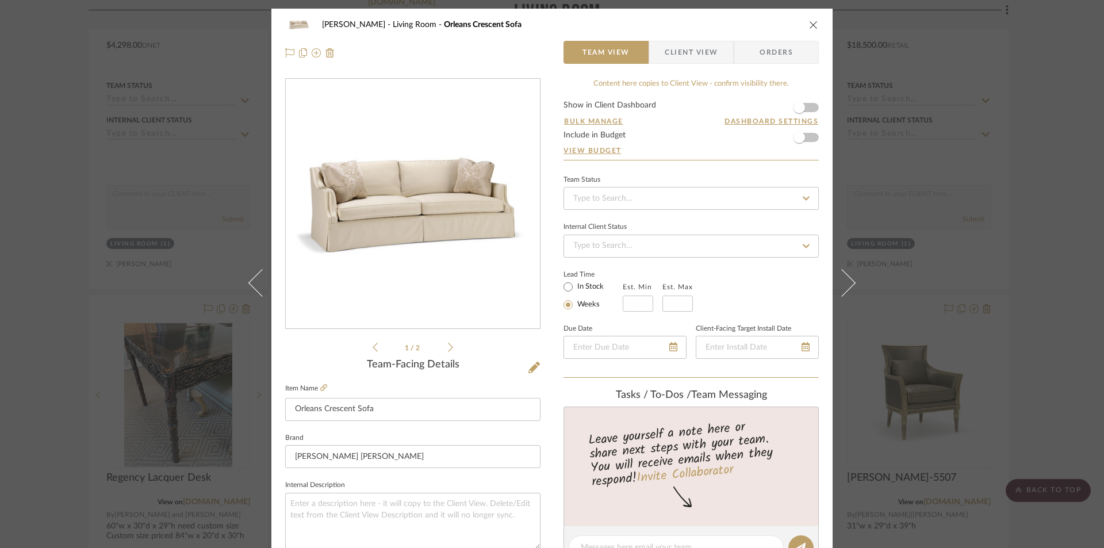
click at [809, 22] on icon "close" at bounding box center [813, 24] width 9 height 9
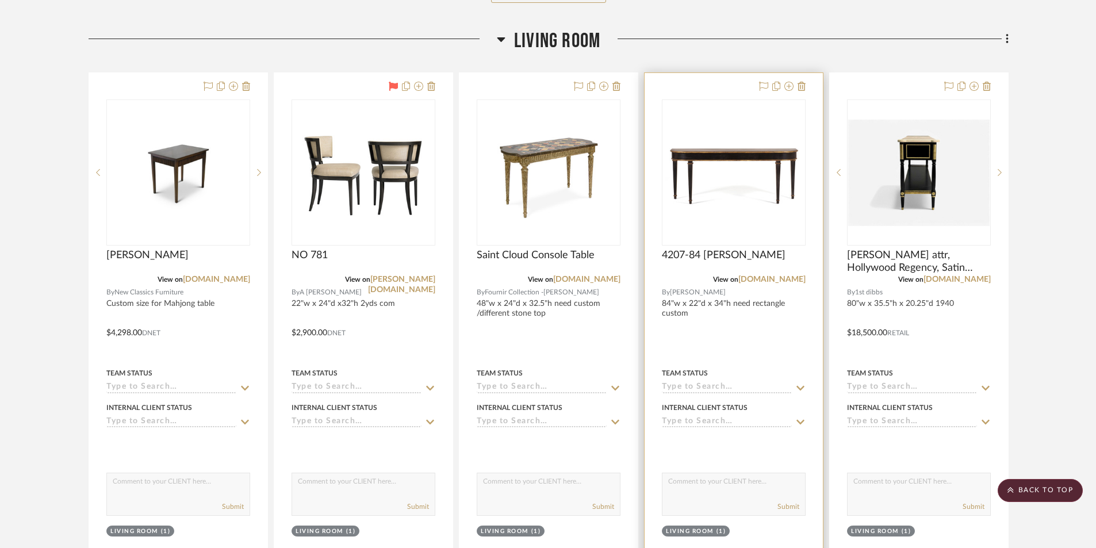
scroll to position [6497, 0]
